Goal: Information Seeking & Learning: Obtain resource

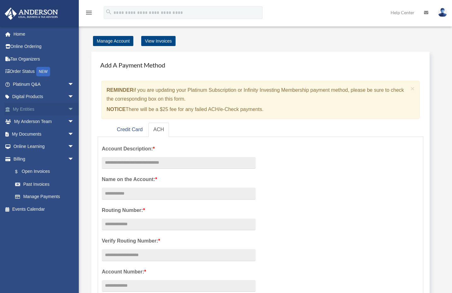
click at [68, 106] on span "arrow_drop_down" at bounding box center [74, 109] width 13 height 13
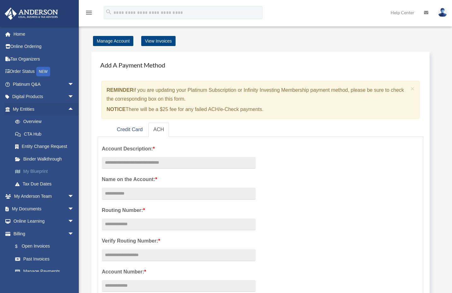
click at [44, 169] on link "My Blueprint" at bounding box center [46, 171] width 75 height 13
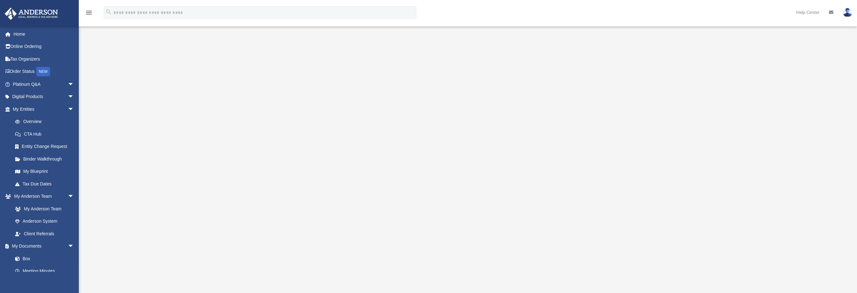
click at [89, 15] on icon "menu" at bounding box center [89, 13] width 8 height 8
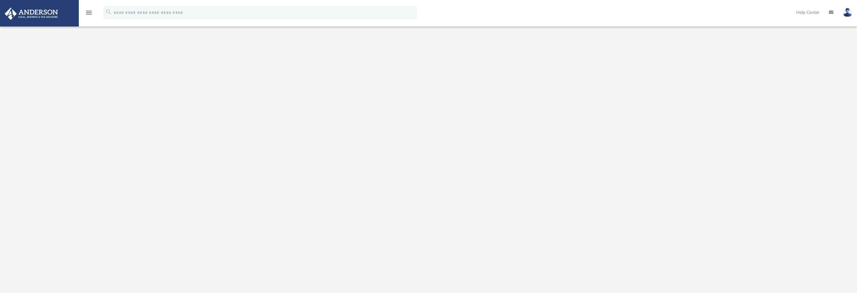
click at [89, 15] on icon "menu" at bounding box center [89, 13] width 8 height 8
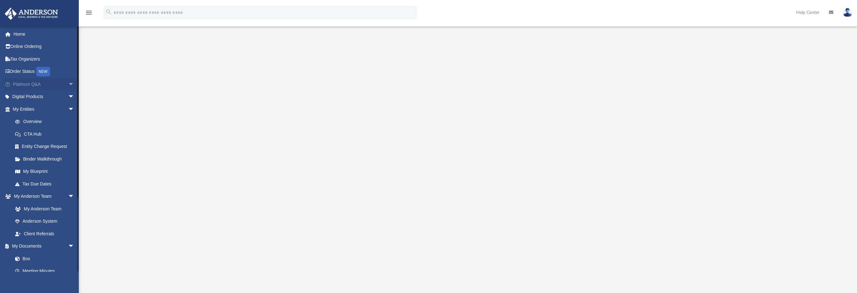
click at [68, 81] on span "arrow_drop_down" at bounding box center [74, 84] width 13 height 13
click at [68, 82] on span "arrow_drop_up" at bounding box center [74, 84] width 13 height 13
click at [16, 30] on link "Home" at bounding box center [43, 34] width 79 height 13
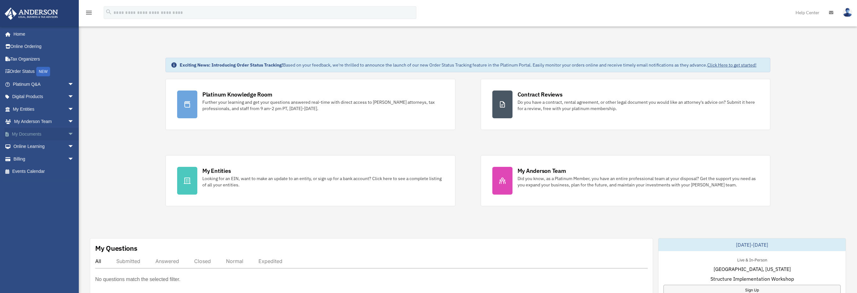
click at [68, 134] on span "arrow_drop_down" at bounding box center [74, 134] width 13 height 13
click at [68, 133] on span "arrow_drop_up" at bounding box center [74, 134] width 13 height 13
click at [68, 143] on span "arrow_drop_down" at bounding box center [74, 146] width 13 height 13
click at [68, 143] on span "arrow_drop_up" at bounding box center [74, 146] width 13 height 13
click at [68, 156] on span "arrow_drop_down" at bounding box center [74, 159] width 13 height 13
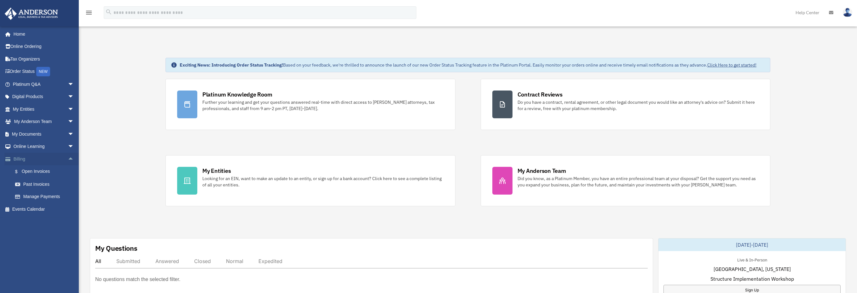
click at [68, 156] on span "arrow_drop_up" at bounding box center [74, 159] width 13 height 13
click at [68, 122] on span "arrow_drop_down" at bounding box center [74, 121] width 13 height 13
click at [68, 120] on span "arrow_drop_up" at bounding box center [74, 121] width 13 height 13
click at [68, 110] on span "arrow_drop_down" at bounding box center [74, 109] width 13 height 13
click at [68, 109] on span "arrow_drop_up" at bounding box center [74, 109] width 13 height 13
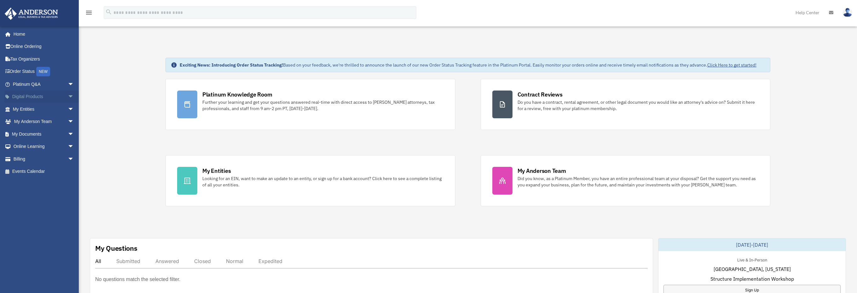
click at [68, 98] on span "arrow_drop_down" at bounding box center [74, 96] width 13 height 13
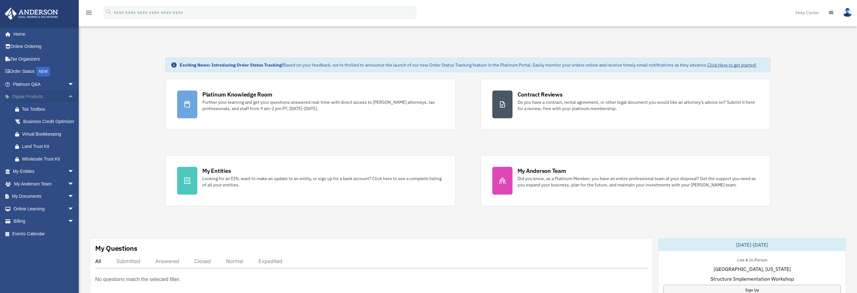
click at [68, 96] on span "arrow_drop_up" at bounding box center [74, 96] width 13 height 13
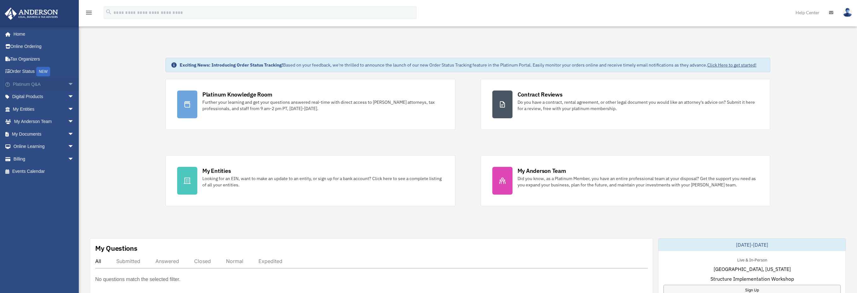
click at [68, 86] on span "arrow_drop_down" at bounding box center [74, 84] width 13 height 13
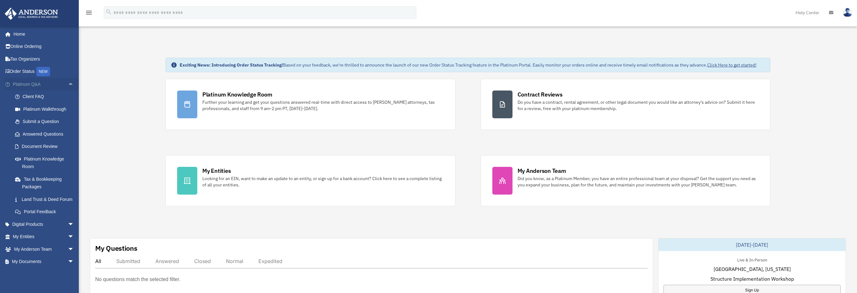
click at [68, 83] on span "arrow_drop_up" at bounding box center [74, 84] width 13 height 13
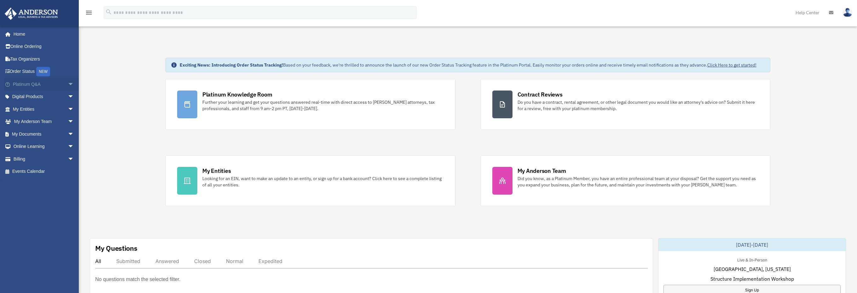
click at [68, 83] on span "arrow_drop_down" at bounding box center [74, 84] width 13 height 13
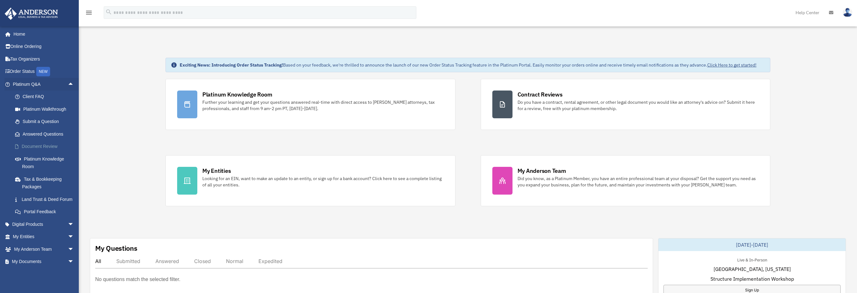
click at [56, 146] on link "Document Review" at bounding box center [46, 146] width 75 height 13
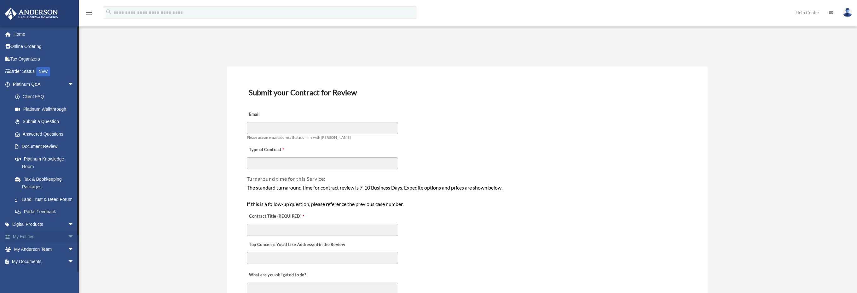
click at [68, 243] on span "arrow_drop_down" at bounding box center [74, 236] width 13 height 13
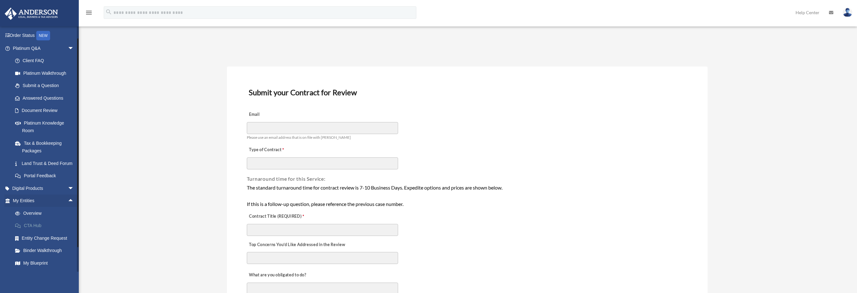
scroll to position [68, 0]
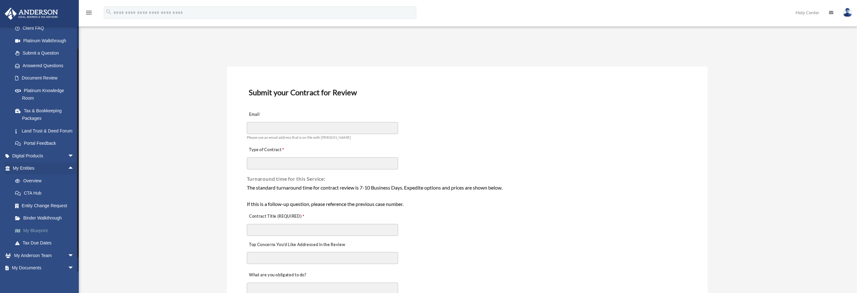
click at [43, 235] on link "My Blueprint" at bounding box center [46, 230] width 75 height 13
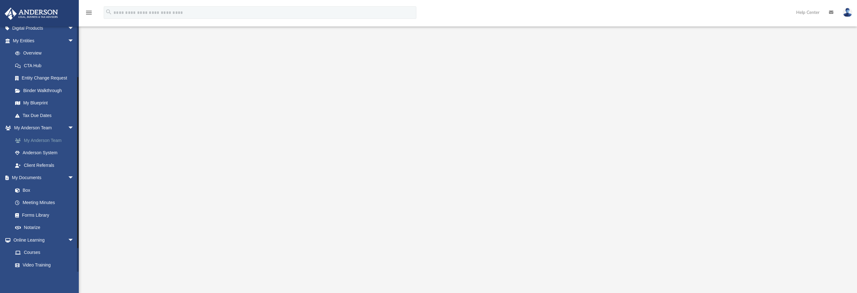
scroll to position [70, 0]
click at [26, 185] on link "Box" at bounding box center [46, 188] width 75 height 13
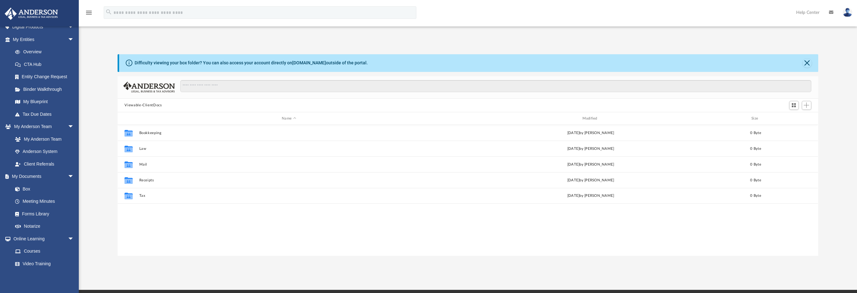
click at [808, 63] on button "Close" at bounding box center [807, 63] width 9 height 9
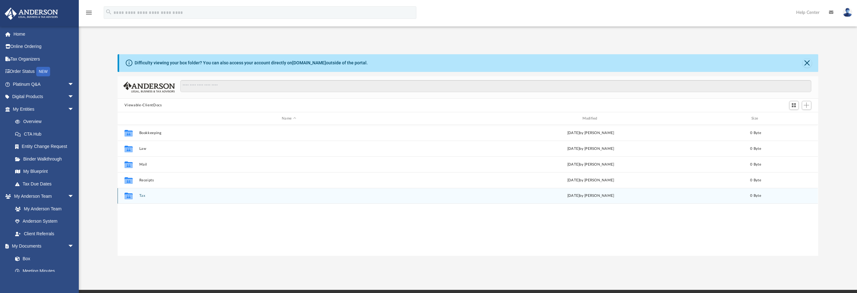
scroll to position [139, 695]
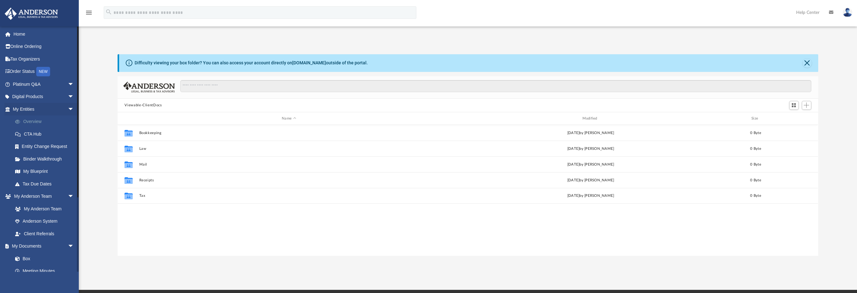
click at [30, 119] on link "Overview" at bounding box center [46, 121] width 75 height 13
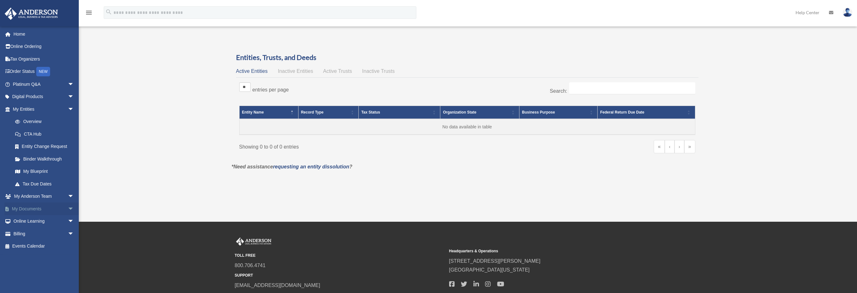
click at [68, 207] on span "arrow_drop_down" at bounding box center [74, 208] width 13 height 13
click at [27, 218] on link "Box" at bounding box center [46, 221] width 75 height 13
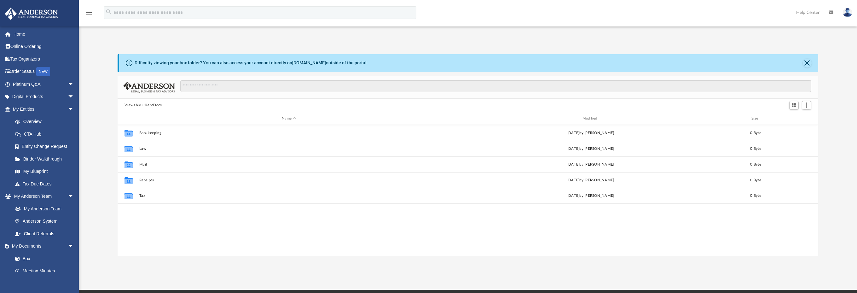
scroll to position [139, 695]
click at [148, 106] on button "Viewable-ClientDocs" at bounding box center [142, 105] width 37 height 6
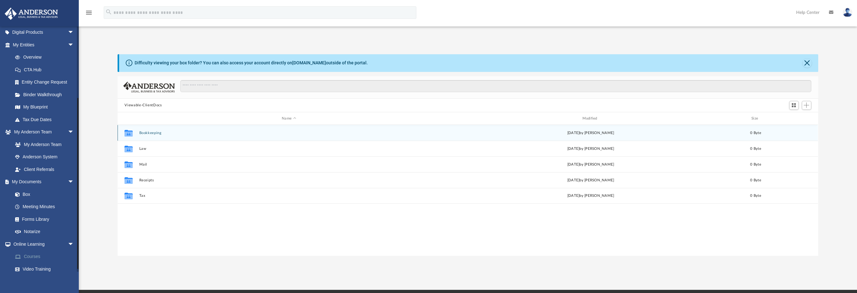
scroll to position [98, 0]
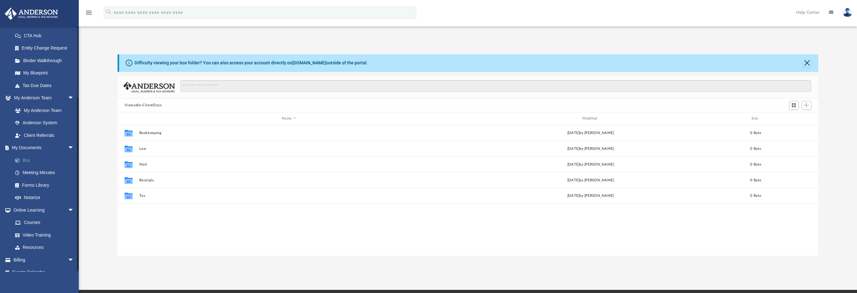
click at [24, 157] on link "Box" at bounding box center [46, 160] width 75 height 13
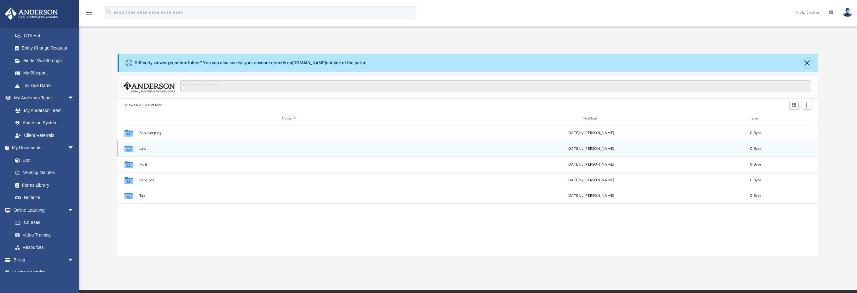
click at [145, 148] on button "Law" at bounding box center [288, 149] width 299 height 4
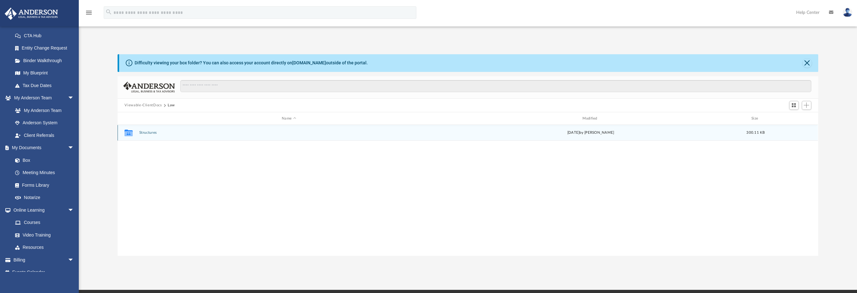
click at [159, 131] on button "Structures" at bounding box center [288, 133] width 299 height 4
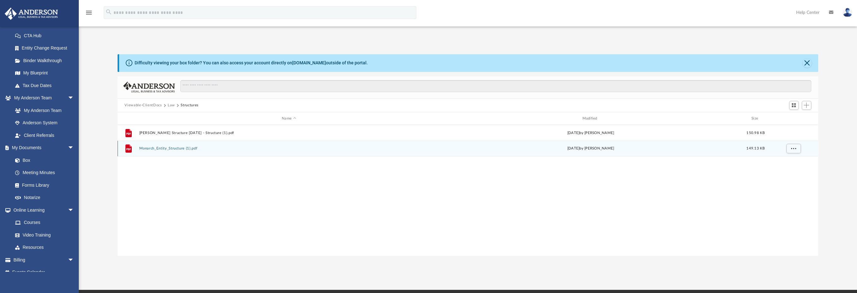
click at [177, 149] on button "Monarch_Entity_Structure (1).pdf" at bounding box center [288, 149] width 299 height 4
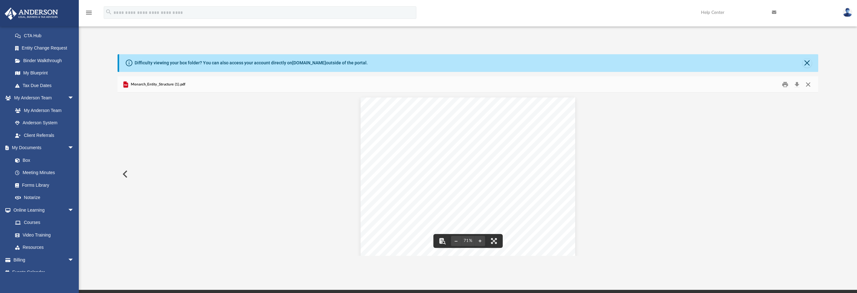
click at [805, 84] on button "Close" at bounding box center [807, 84] width 11 height 10
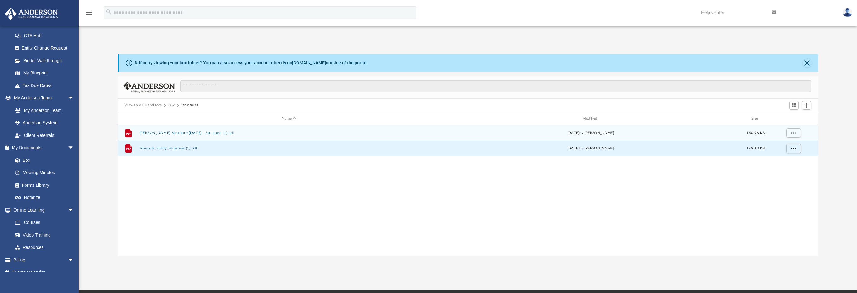
click at [226, 136] on div "File [PERSON_NAME] Structure [DATE] - Structure (1).pdf [DATE] by [PERSON_NAME]…" at bounding box center [468, 133] width 700 height 16
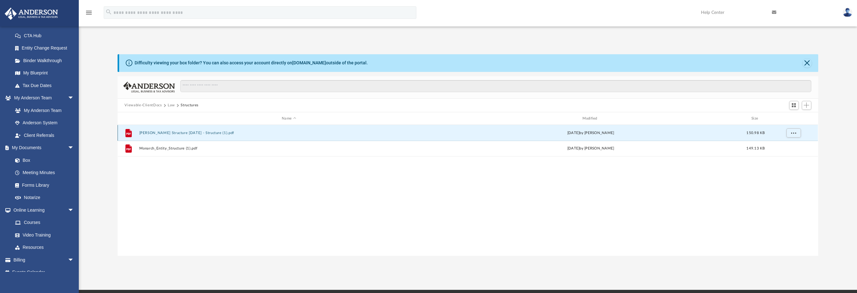
click at [228, 131] on button "[PERSON_NAME] Structure [DATE] - Structure (1).pdf" at bounding box center [288, 133] width 299 height 4
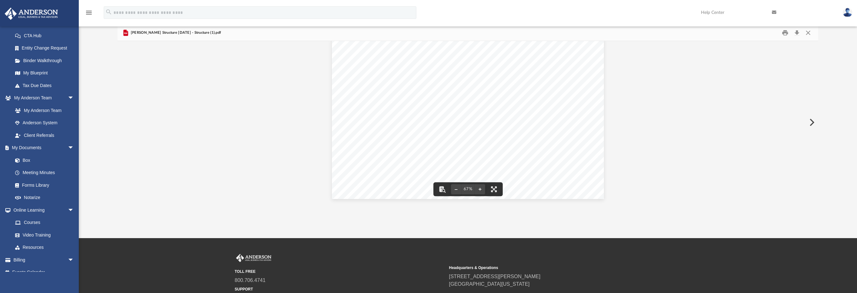
scroll to position [0, 0]
click at [658, 106] on div "Created by: [PERSON_NAME] 2025 [PERSON_NAME] Structure Outline [DATE] R H L Ven…" at bounding box center [468, 126] width 700 height 170
click at [667, 36] on div "[PERSON_NAME] Structure [DATE] - Structure (1).pdf" at bounding box center [468, 33] width 700 height 17
